Goal: Information Seeking & Learning: Learn about a topic

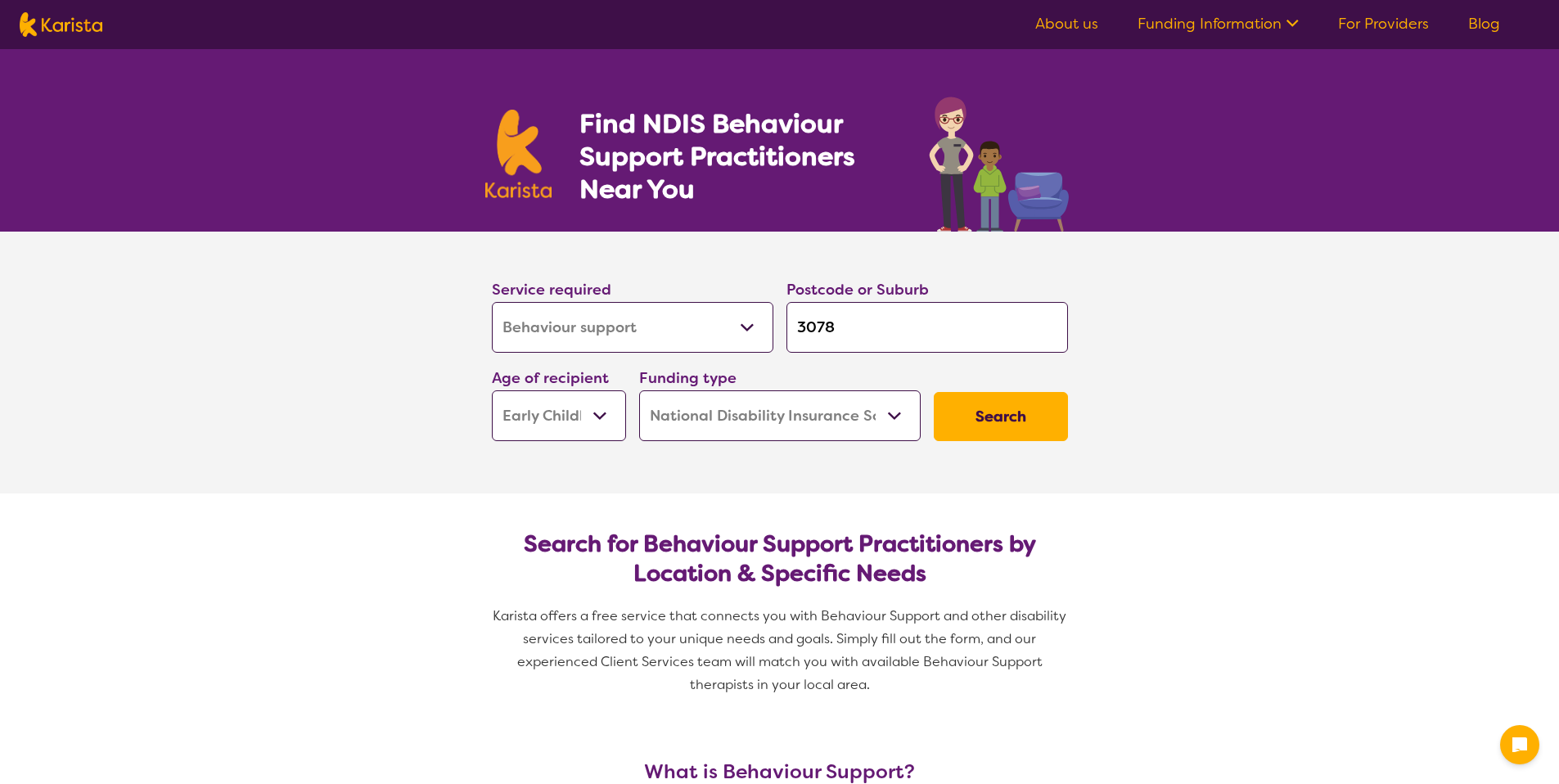
select select "Behaviour support"
select select "EC"
select select "NDIS"
select select "Behaviour support"
select select "EC"
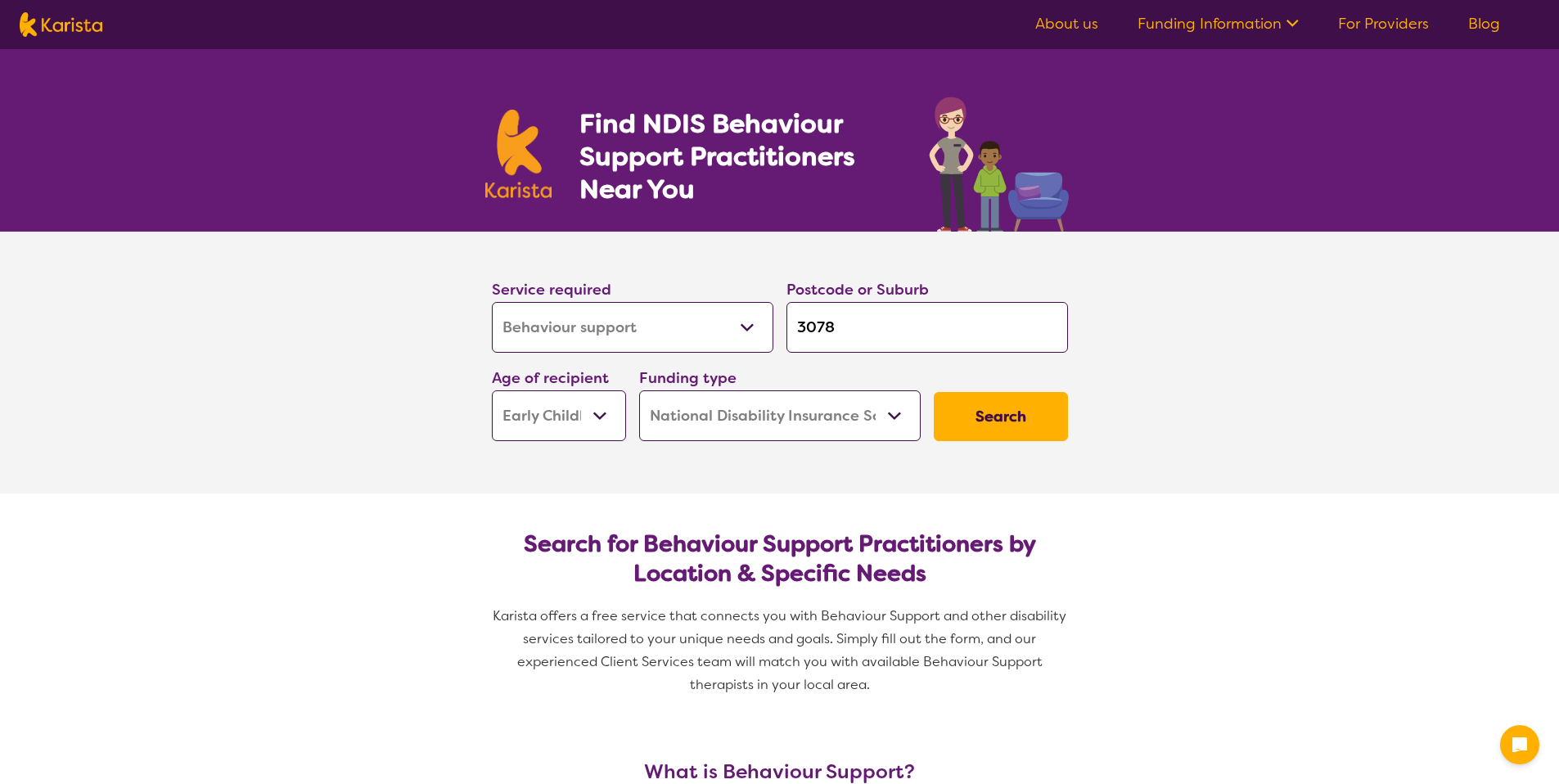
select select "NDIS"
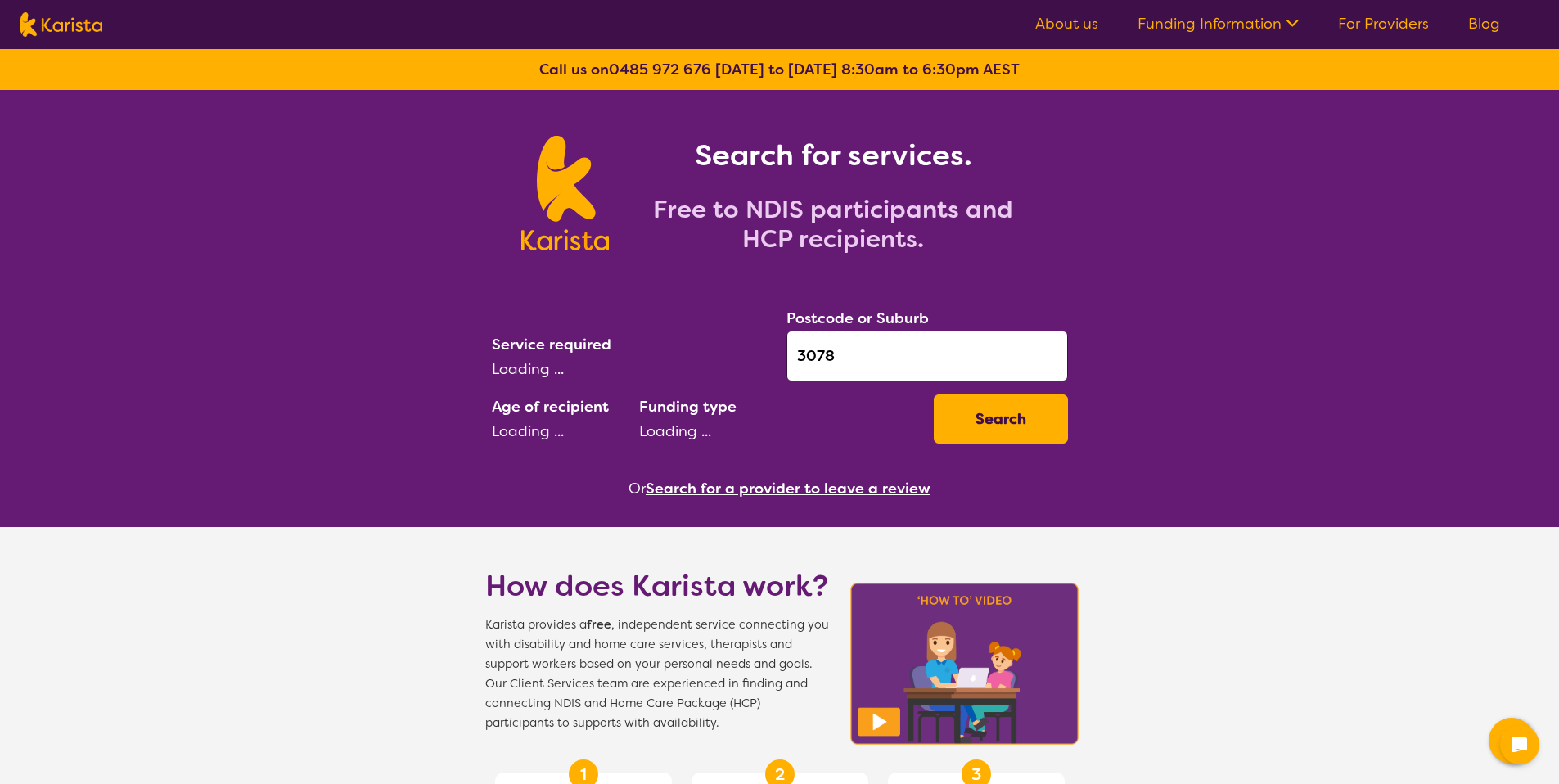
select select "Behaviour support"
select select "EC"
select select "NDIS"
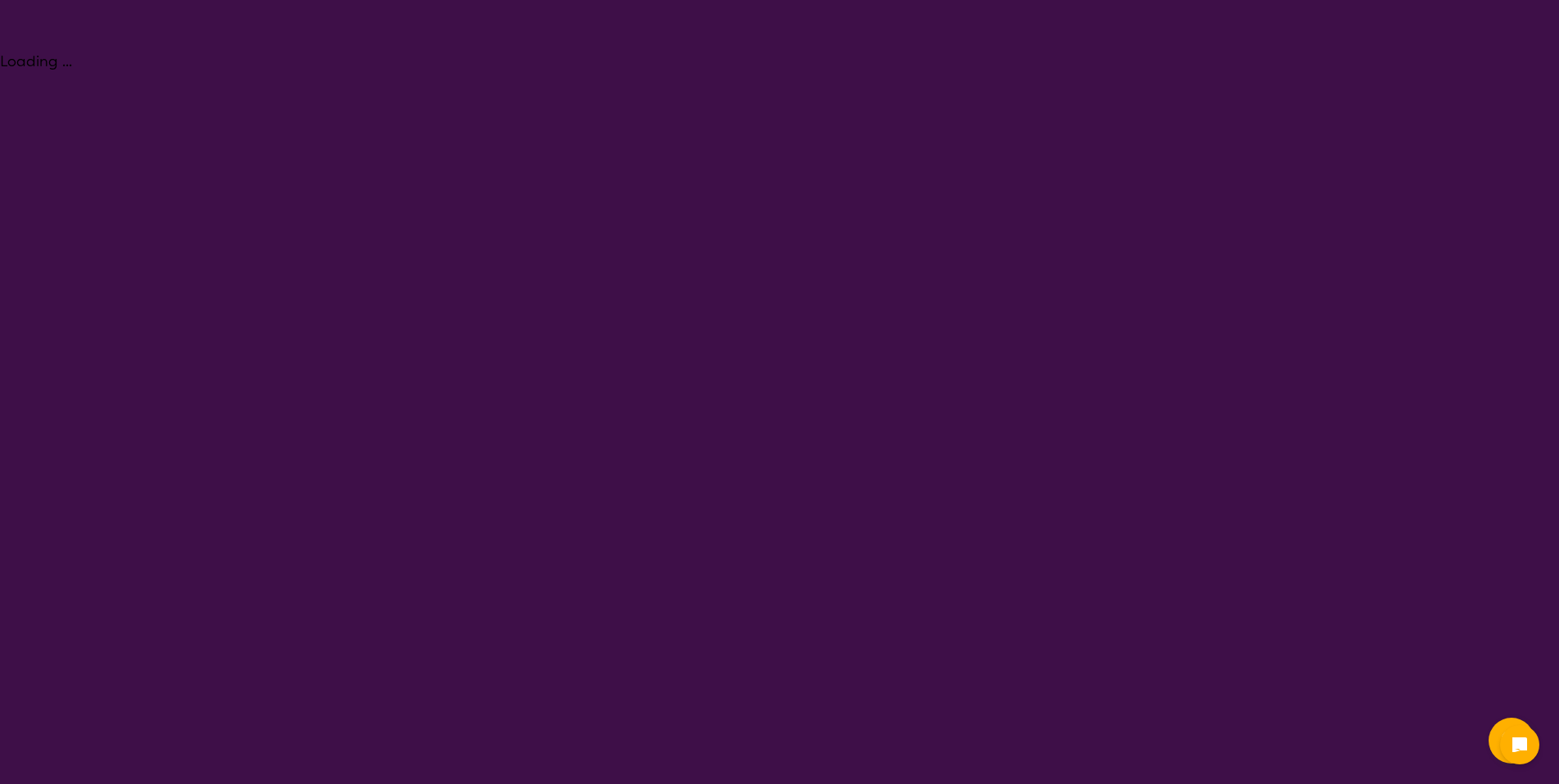
select select "Behaviour support"
select select "EC"
select select "NDIS"
select select "Behaviour support"
select select "EC"
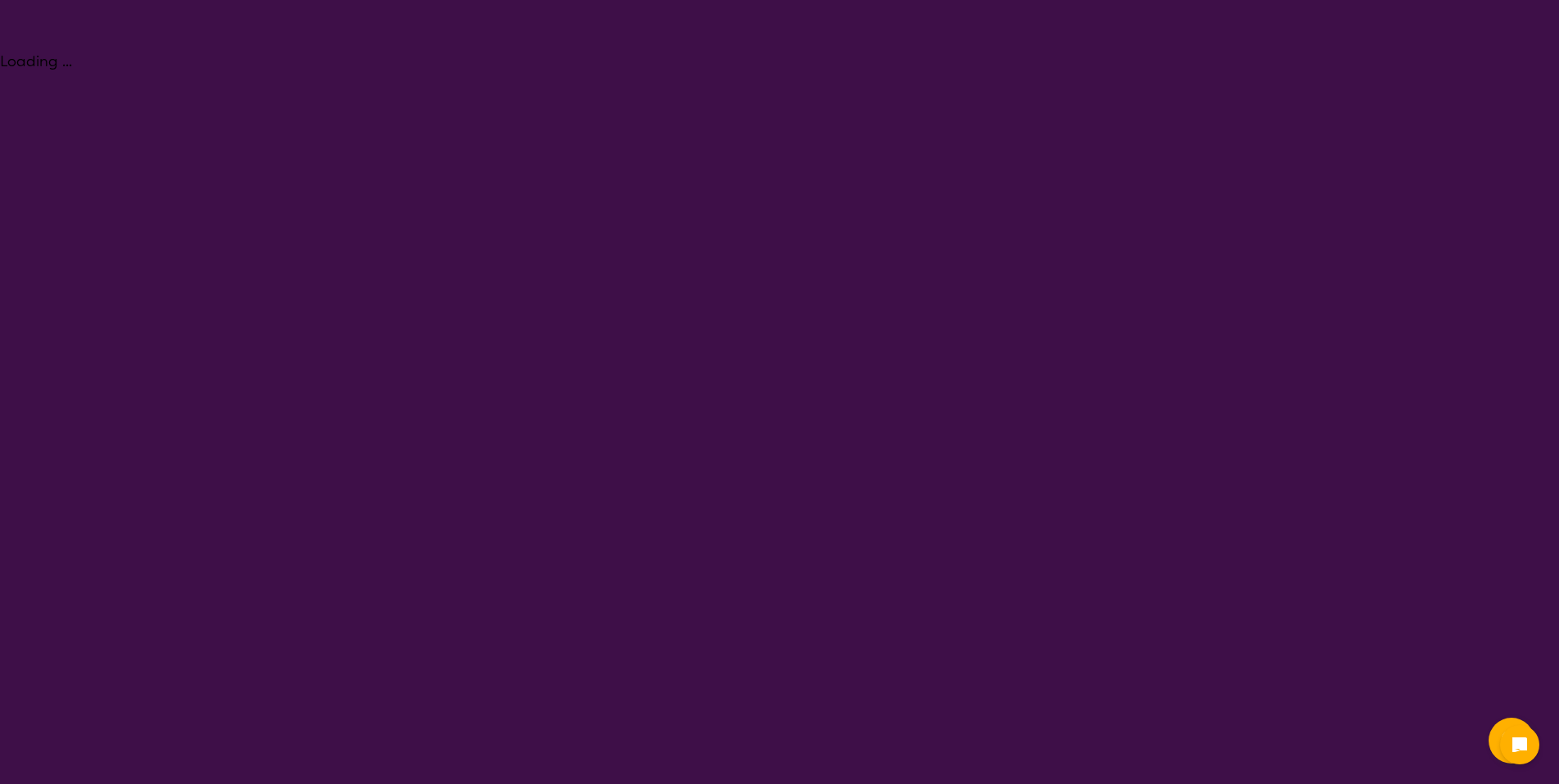
select select "NDIS"
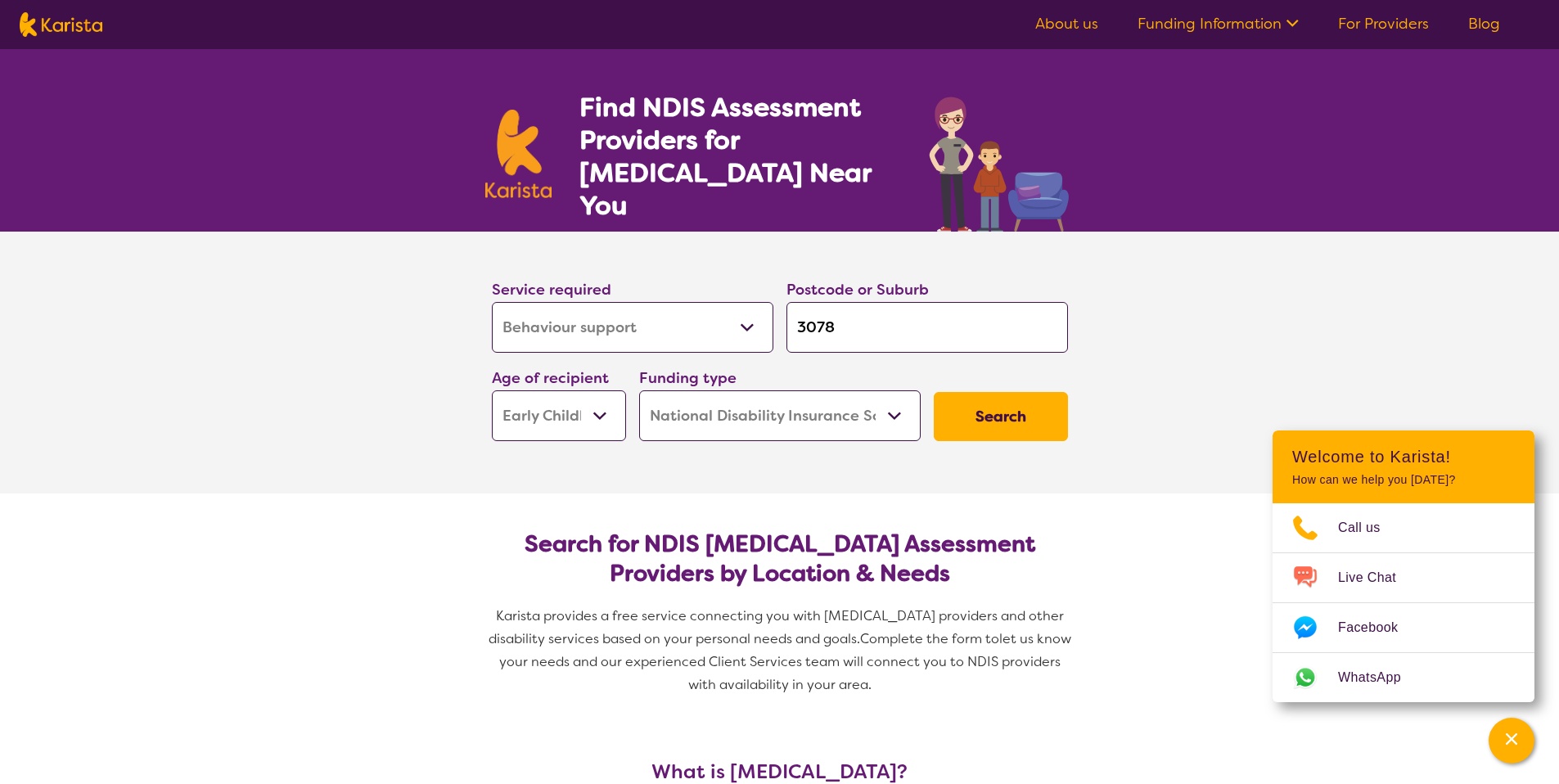
click at [1088, 30] on link "About us" at bounding box center [1067, 23] width 63 height 20
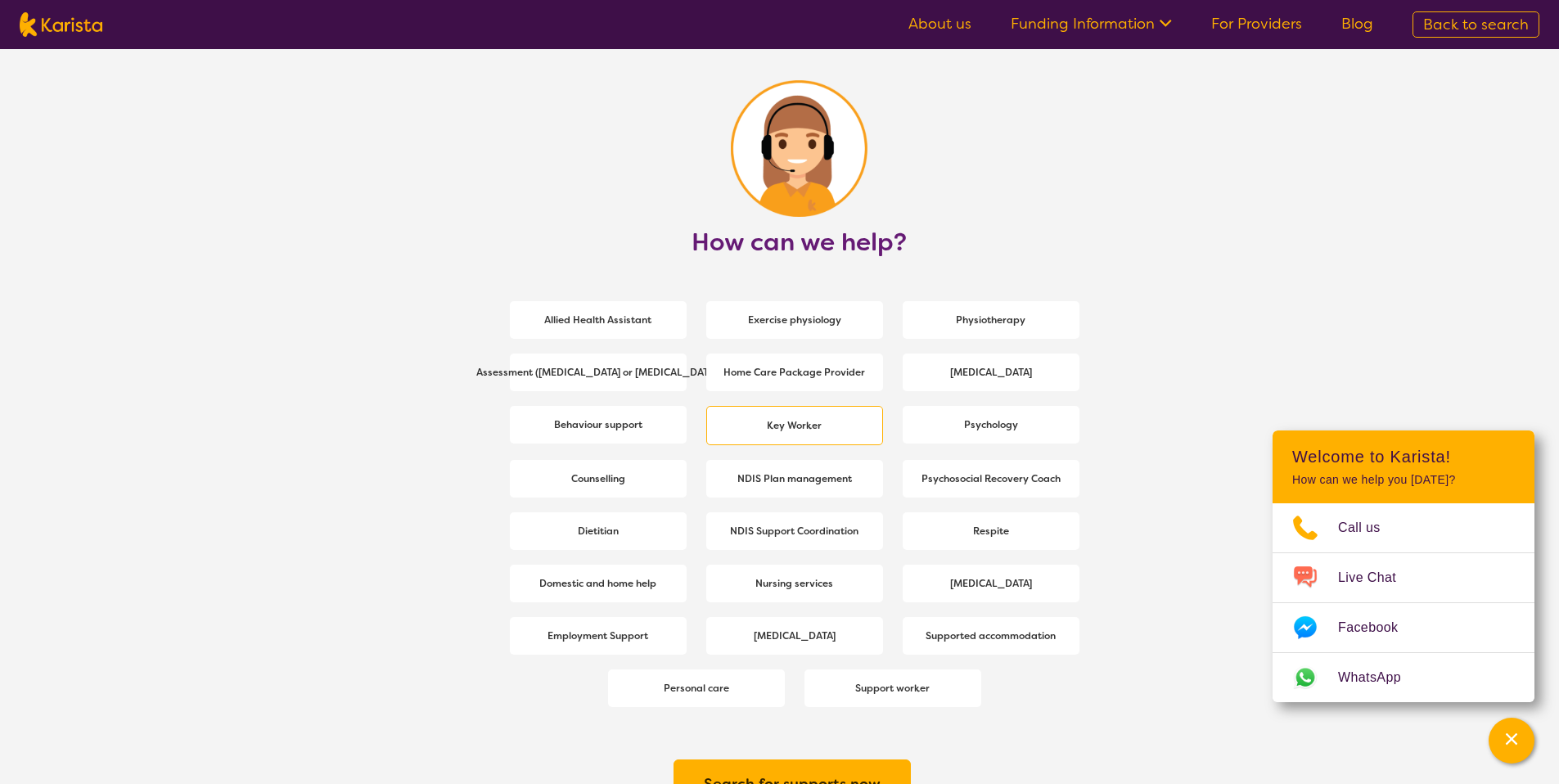
scroll to position [2118, 0]
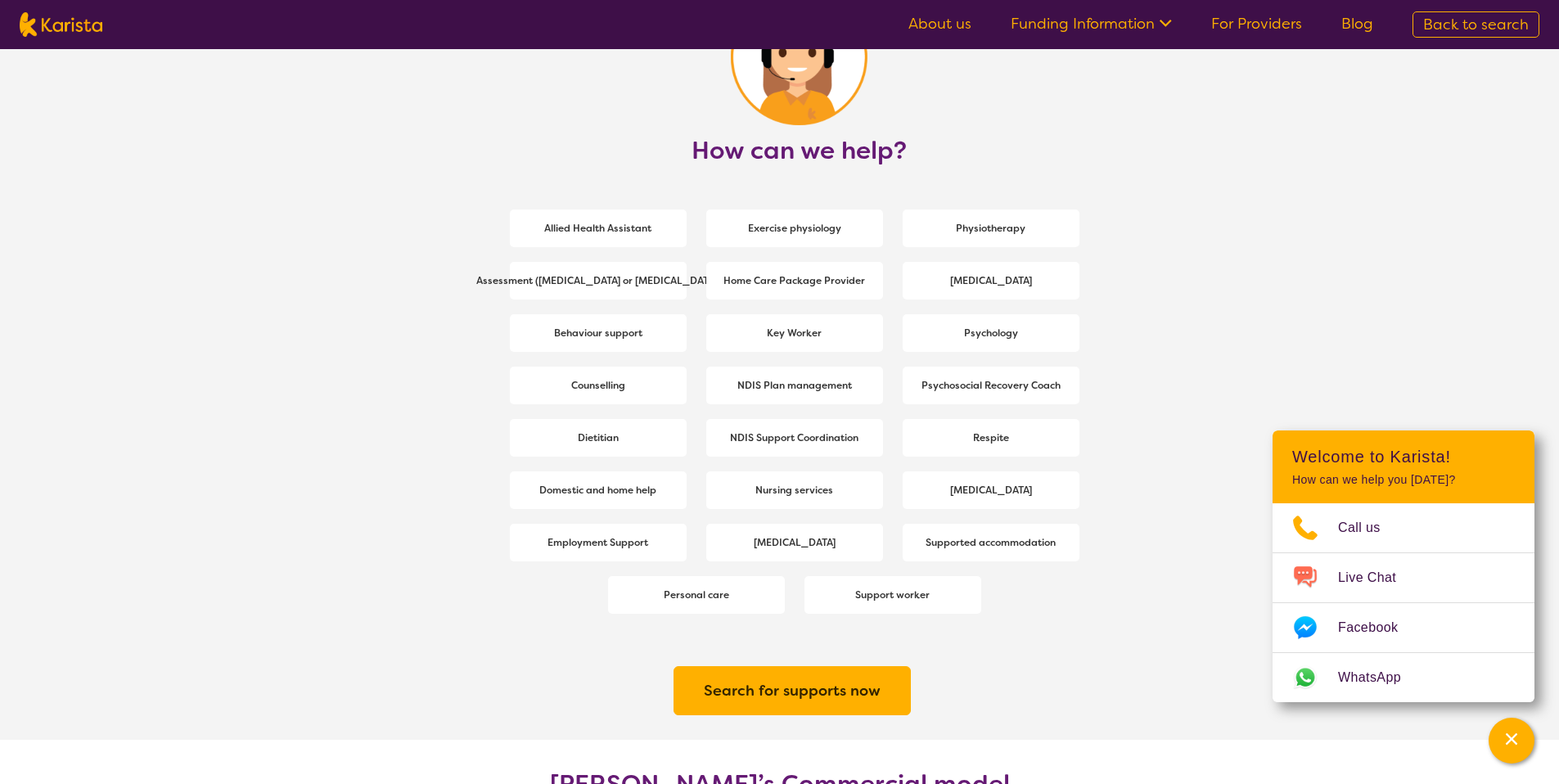
click at [621, 300] on div "Assessment ([MEDICAL_DATA] or [MEDICAL_DATA])" at bounding box center [598, 281] width 176 height 38
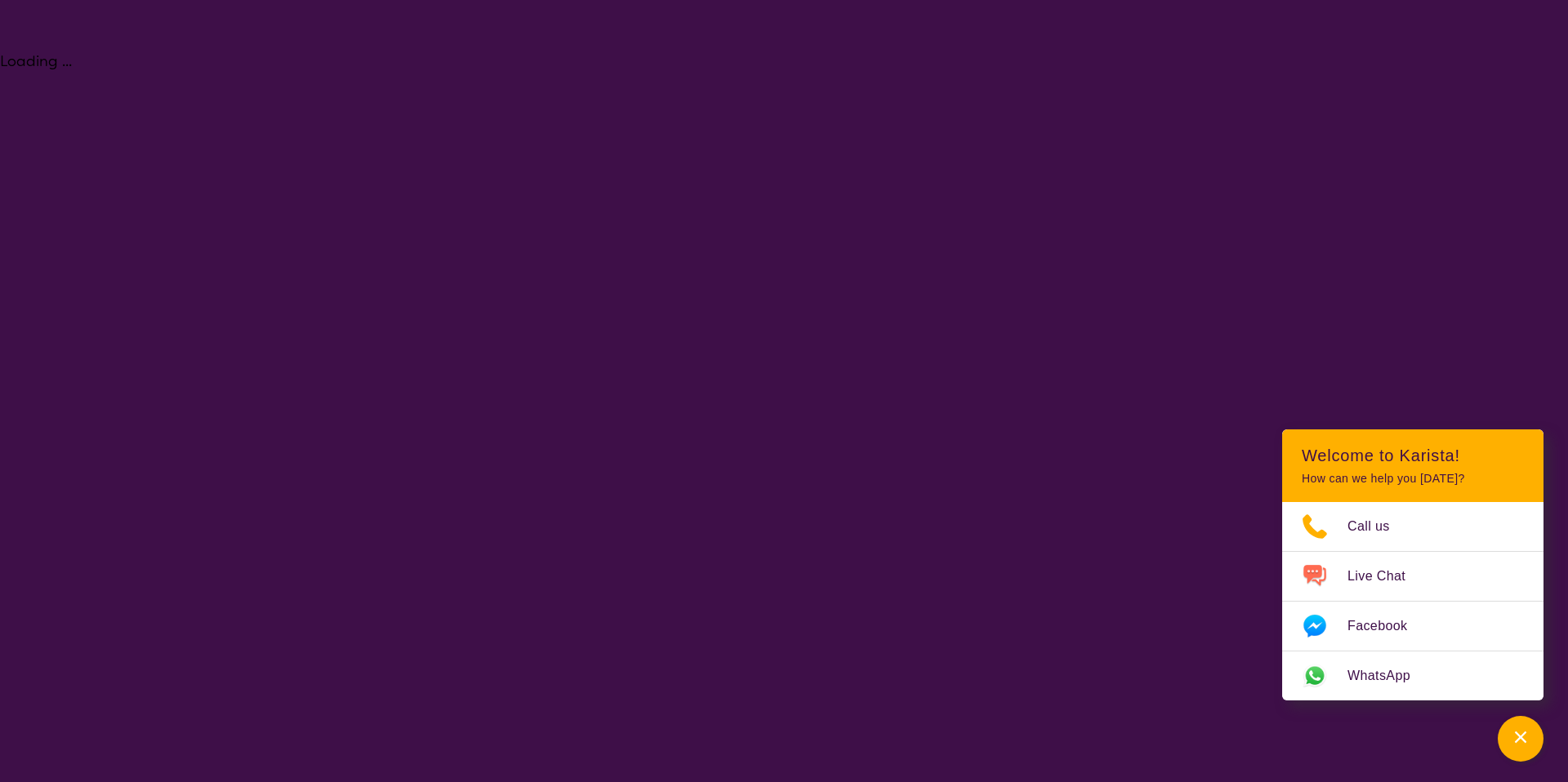
select select "Assessment ([MEDICAL_DATA] or [MEDICAL_DATA])"
select select "EC"
select select "NDIS"
select select "Assessment ([MEDICAL_DATA] or [MEDICAL_DATA])"
select select "EC"
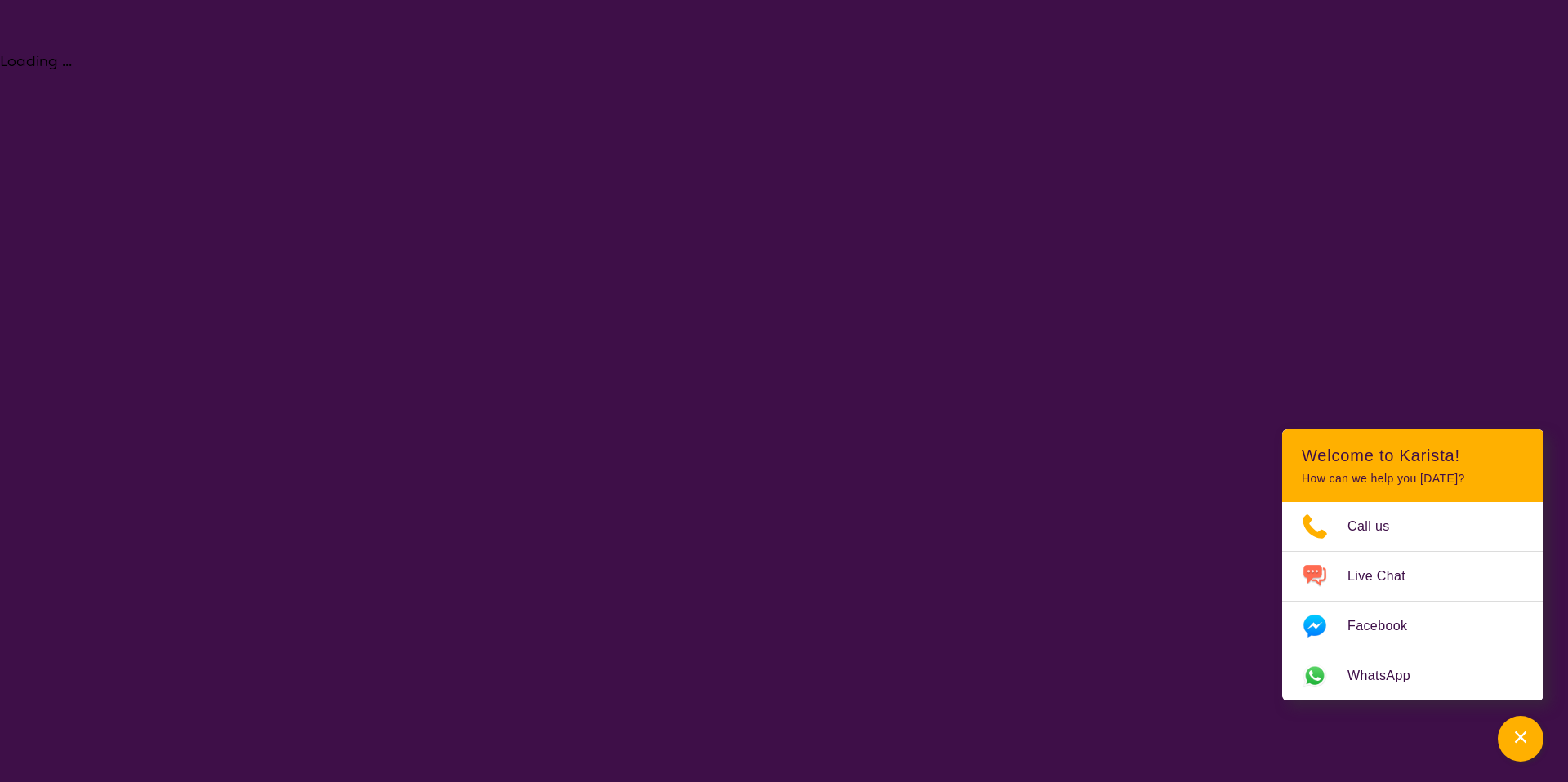
select select "NDIS"
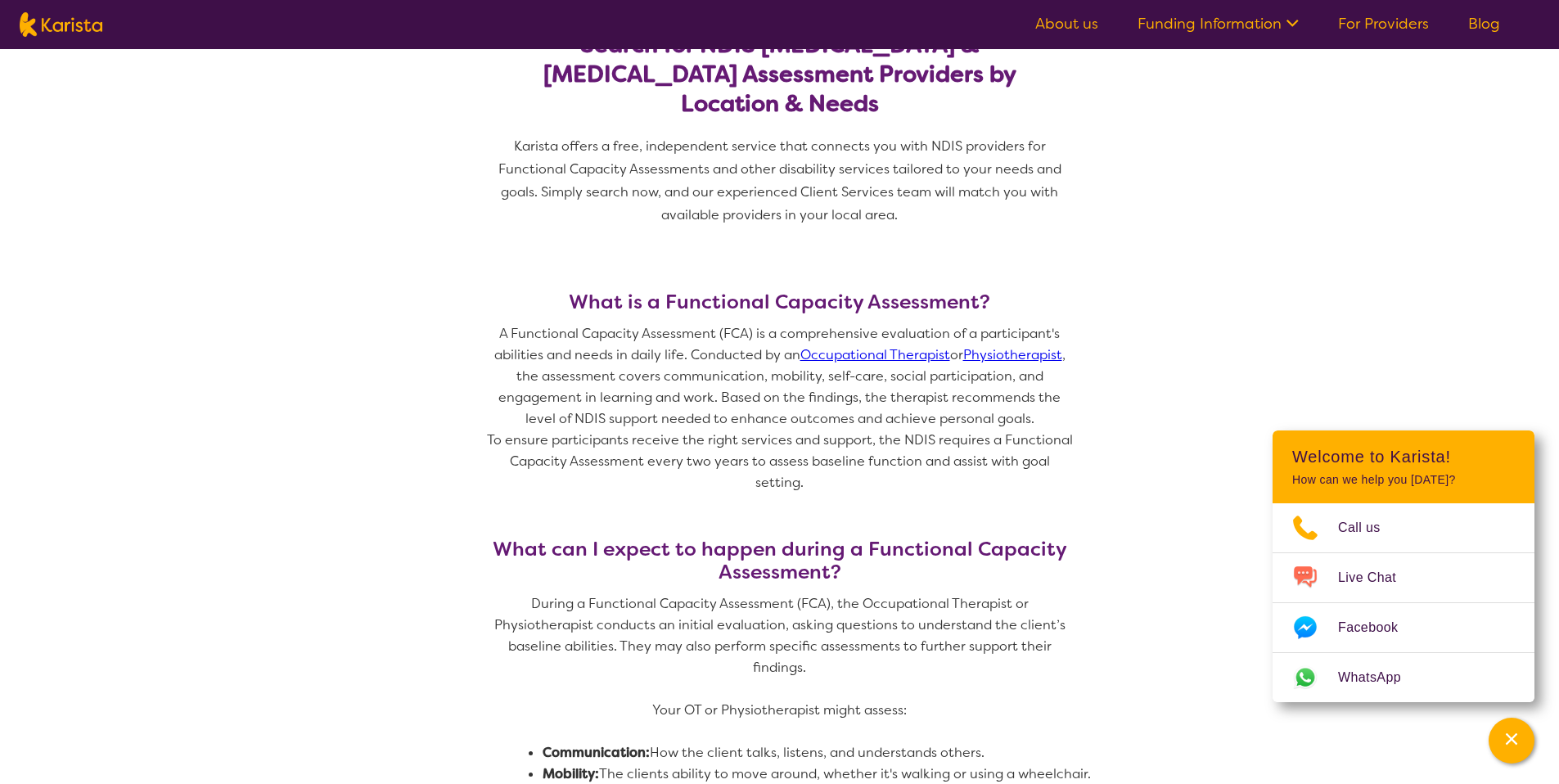
scroll to position [608, 0]
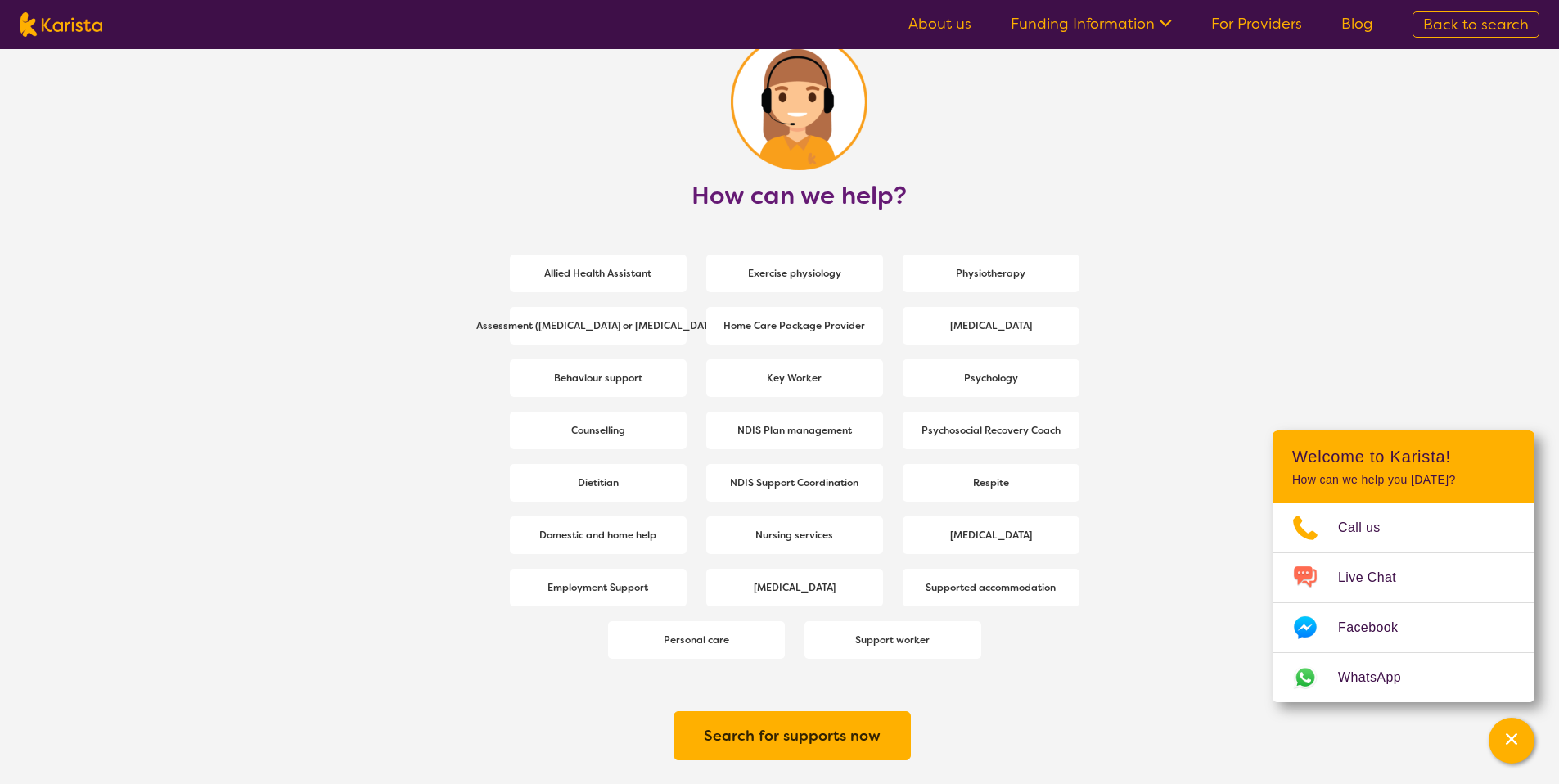
scroll to position [2063, 0]
